Goal: Find specific page/section: Find specific page/section

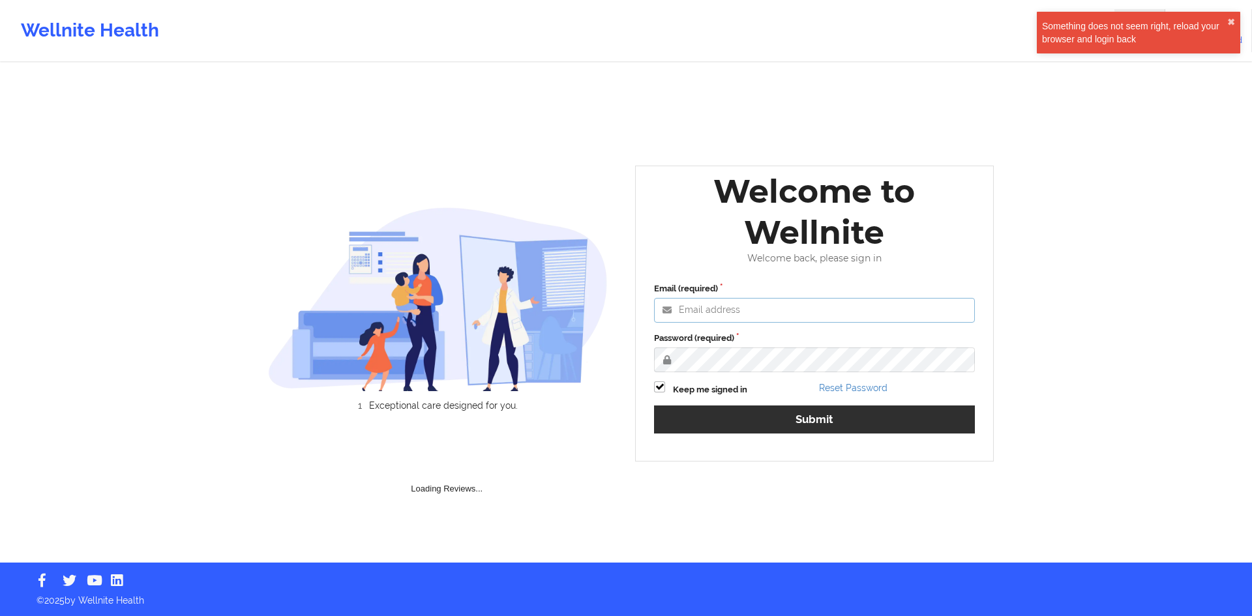
type input "[PERSON_NAME][EMAIL_ADDRESS][DOMAIN_NAME]"
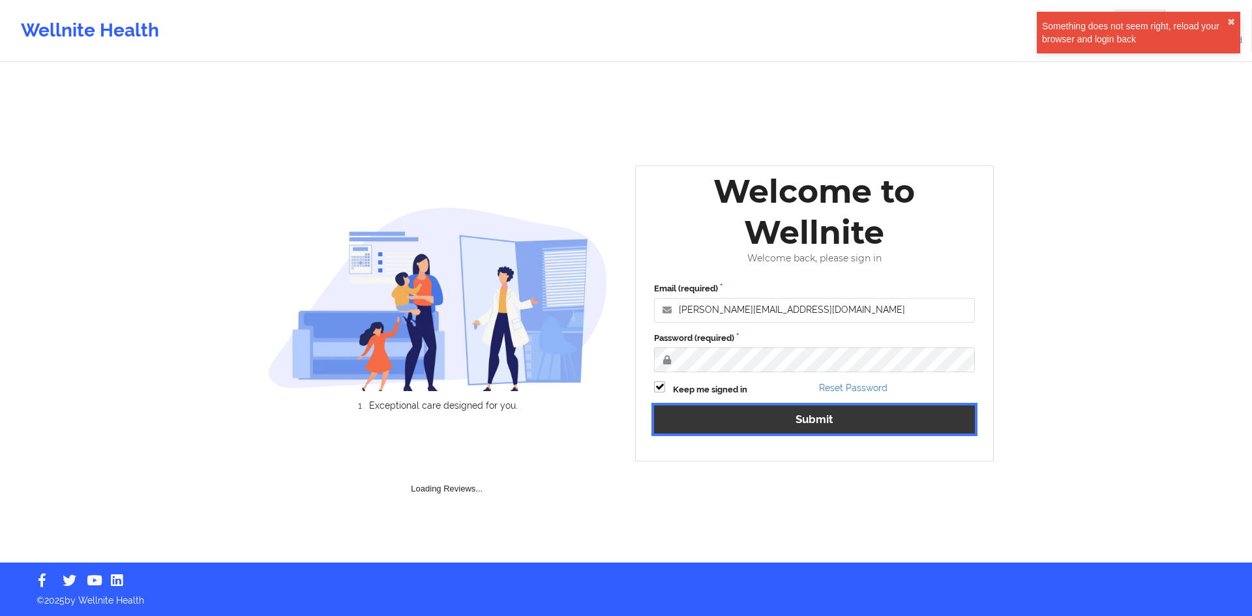
click at [726, 408] on button "Submit" at bounding box center [814, 420] width 321 height 28
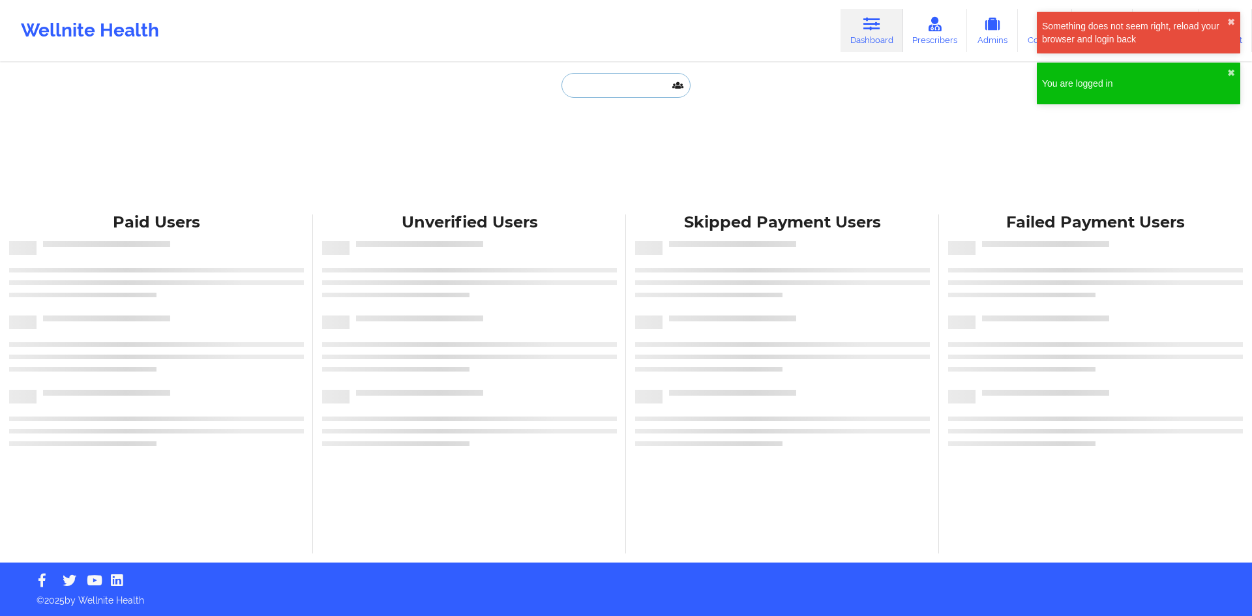
click at [610, 90] on input "text" at bounding box center [625, 85] width 129 height 25
paste input "[PERSON_NAME]"
type input "[PERSON_NAME]"
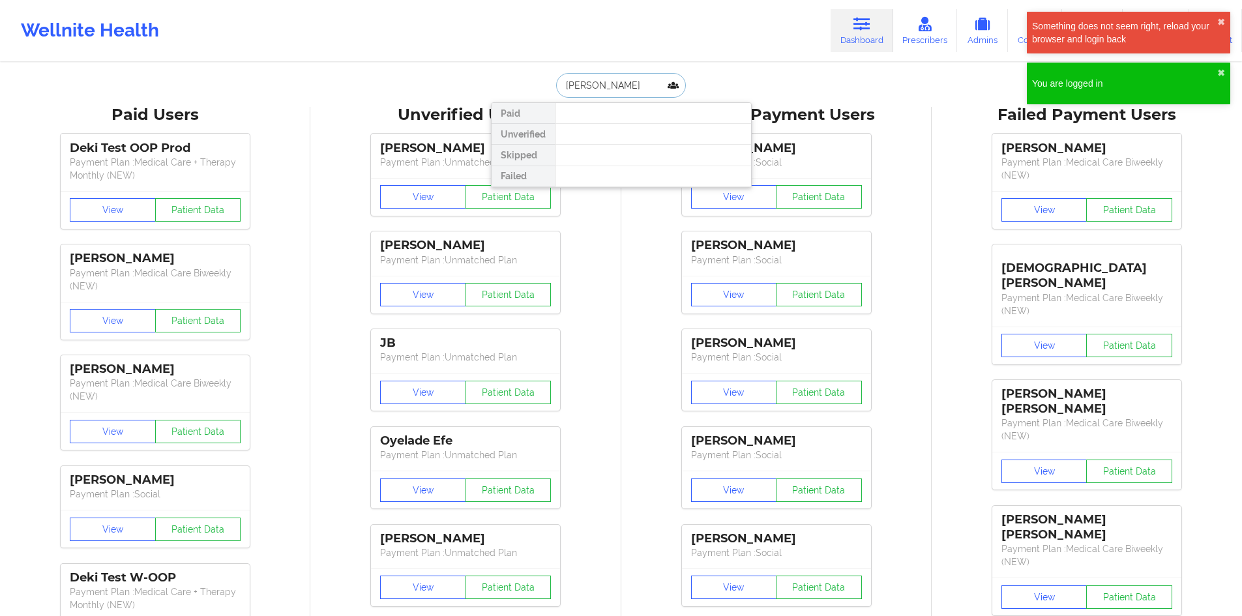
click at [621, 89] on input "[PERSON_NAME]" at bounding box center [620, 85] width 129 height 25
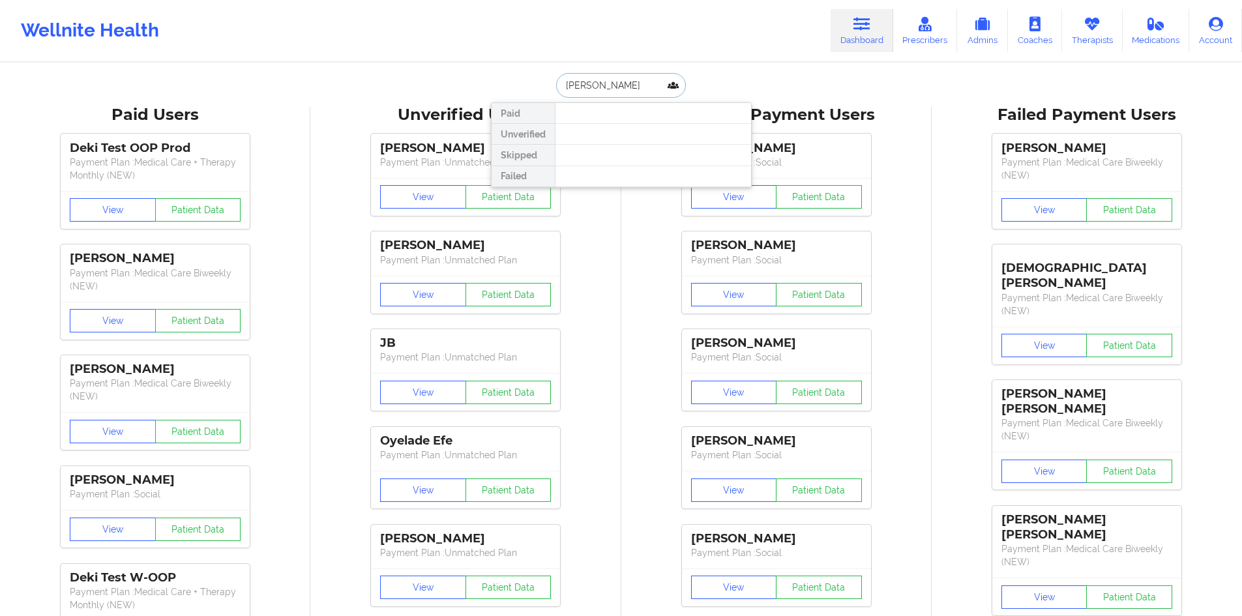
click at [621, 89] on input "[PERSON_NAME]" at bounding box center [620, 85] width 129 height 25
click at [639, 89] on input "[PERSON_NAME]" at bounding box center [620, 85] width 129 height 25
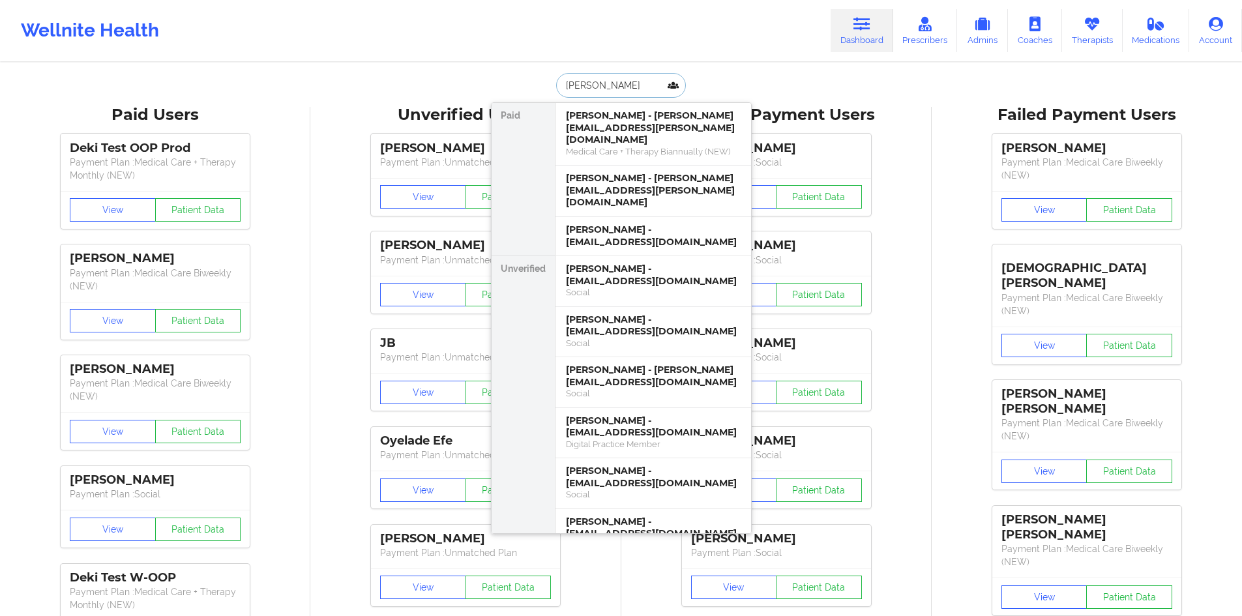
type input "[PERSON_NAME]"
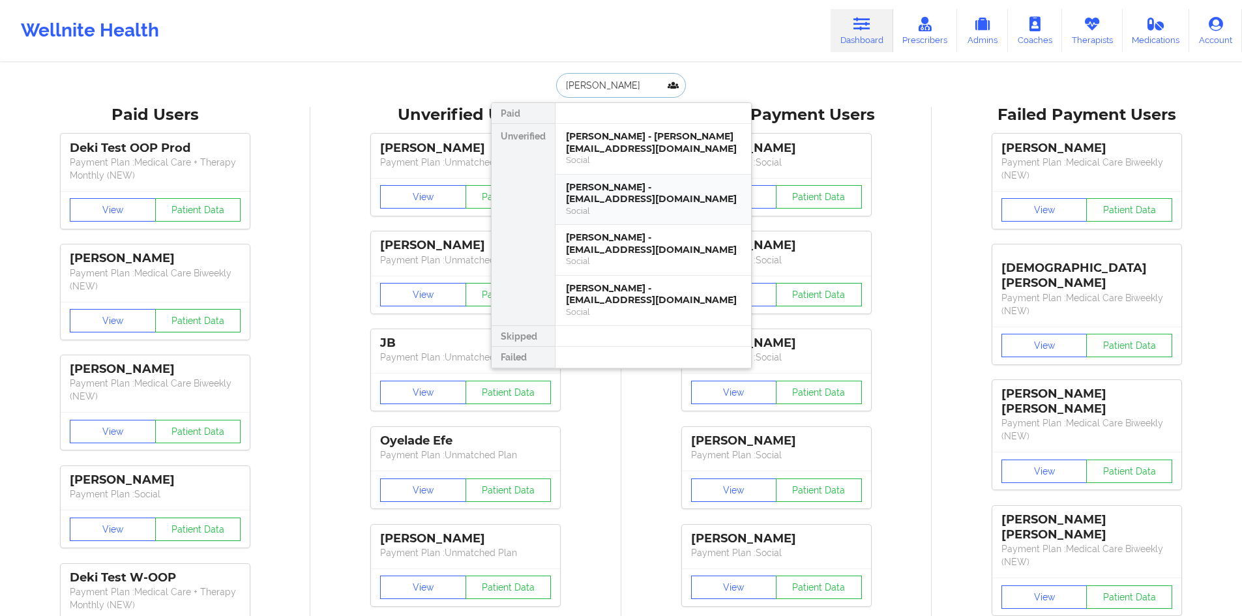
click at [647, 194] on div "[PERSON_NAME] - [EMAIL_ADDRESS][DOMAIN_NAME]" at bounding box center [653, 193] width 175 height 24
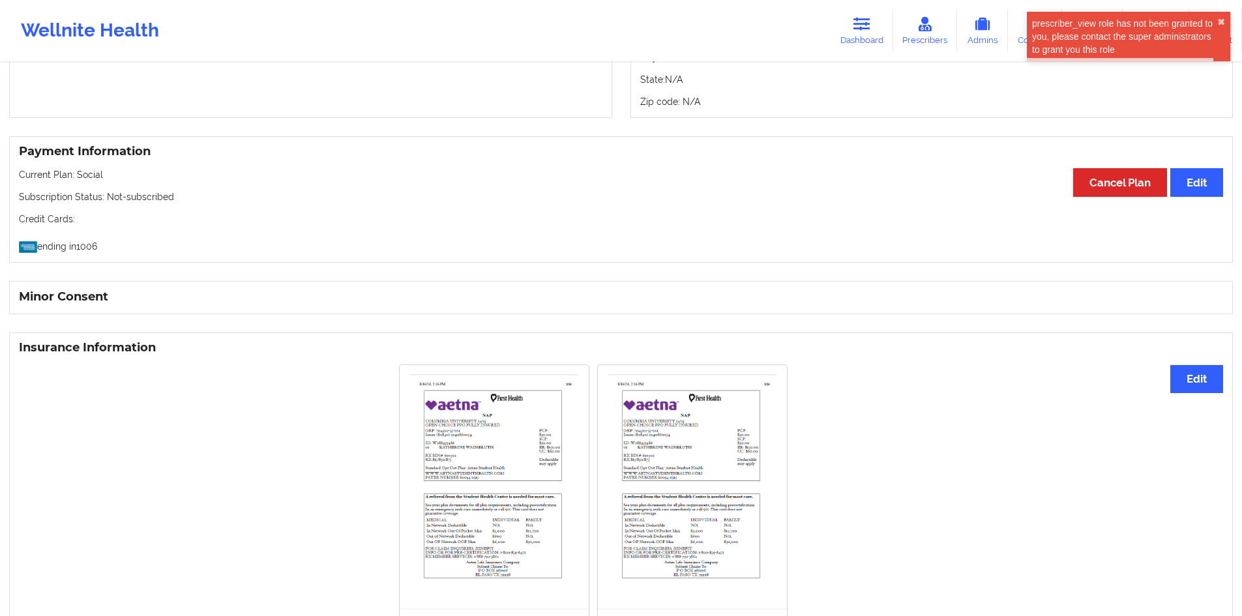
scroll to position [727, 0]
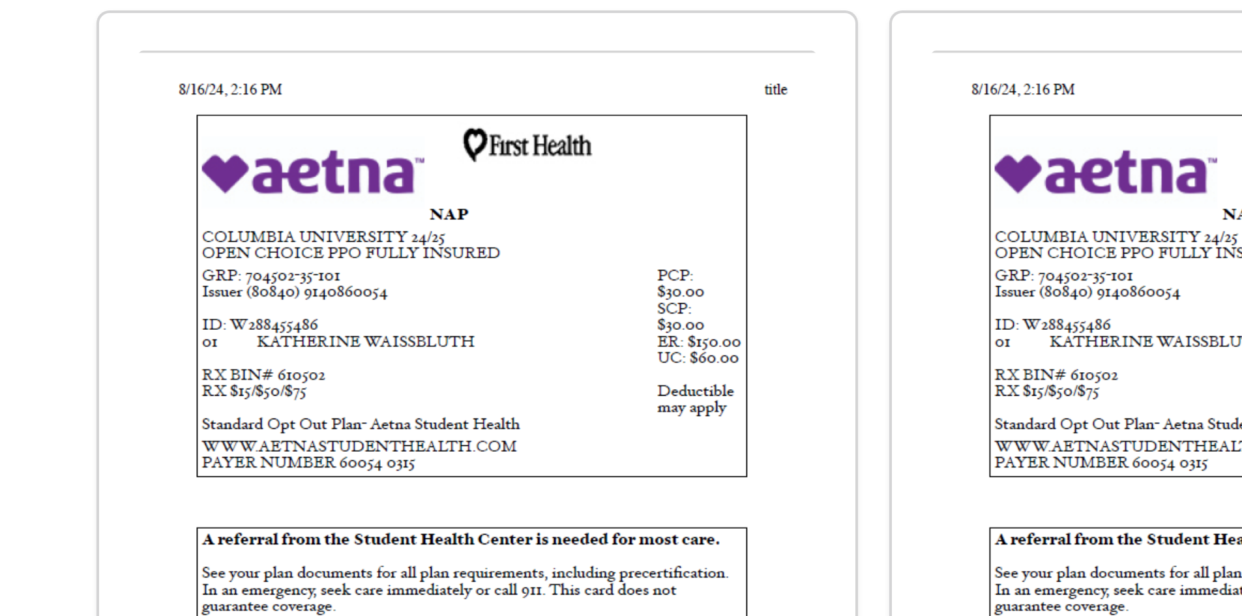
click at [569, 335] on img at bounding box center [494, 390] width 171 height 226
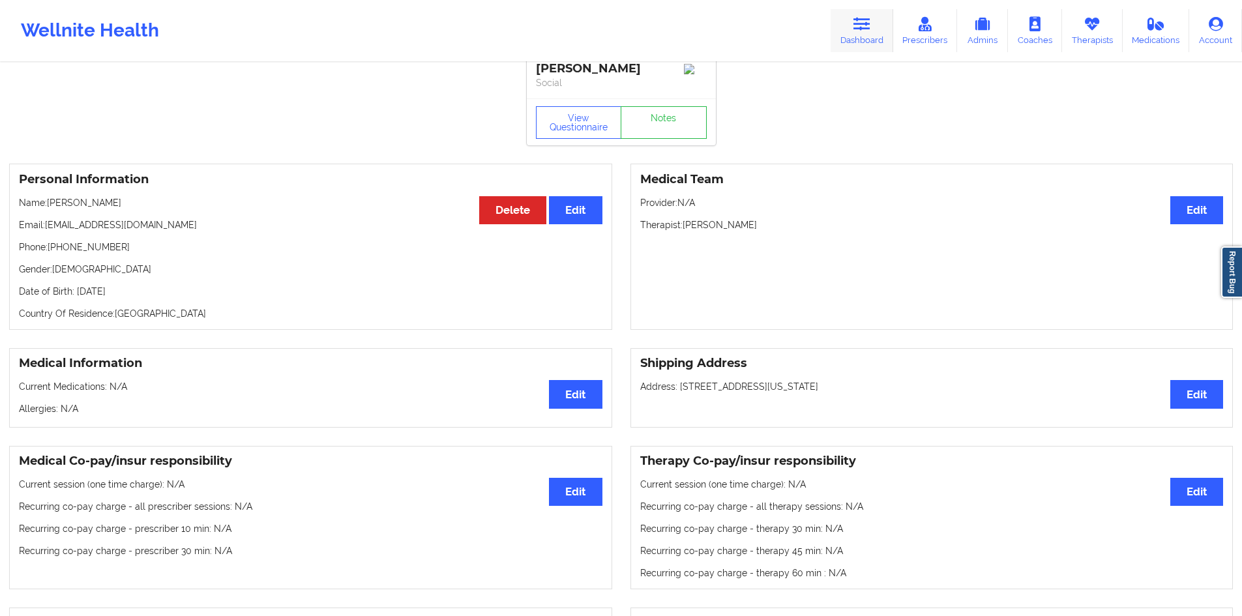
scroll to position [0, 0]
